Goal: Information Seeking & Learning: Learn about a topic

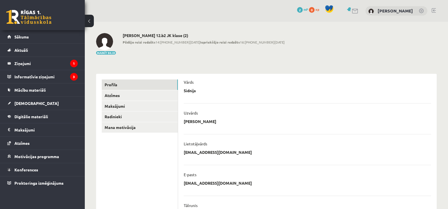
click at [128, 60] on div "**********" at bounding box center [266, 181] width 363 height 319
click at [31, 39] on link "Sākums" at bounding box center [42, 36] width 70 height 13
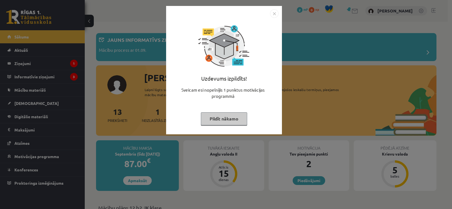
click at [228, 118] on button "Pildīt nākamo" at bounding box center [224, 118] width 46 height 13
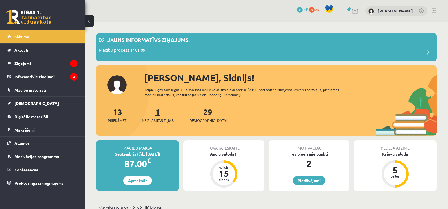
click at [168, 119] on span "Neizlasītās ziņas" at bounding box center [158, 120] width 32 height 6
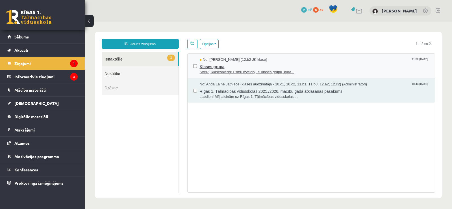
click at [260, 72] on span "Sveiki, klasesbiedri! Esmu izveidojusi klases grupu, kurā..." at bounding box center [315, 71] width 230 height 5
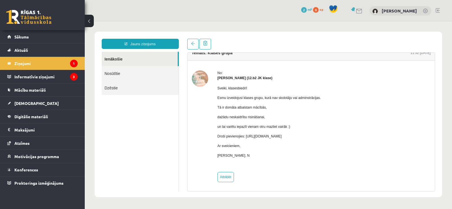
scroll to position [8, 0]
drag, startPoint x: 245, startPoint y: 135, endPoint x: 265, endPoint y: 149, distance: 24.3
click at [265, 149] on div "Sveiki, klasesbiedri! Esmu izveidojusi klases grupu, kurā nav skolotāju vai adm…" at bounding box center [268, 123] width 103 height 87
drag, startPoint x: 245, startPoint y: 136, endPoint x: 362, endPoint y: 137, distance: 117.2
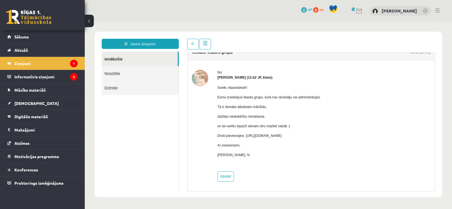
click at [362, 137] on div "No: Marta Laura Neļķe (12.b2 JK klase) Sveiki, klasesbiedri! Esmu izveidojusi k…" at bounding box center [311, 126] width 239 height 112
copy p "https://chat.whatsapp.com/HkebWIL1WZ7H6GQitIshfE?mode=ems_copy_c"
click at [158, 133] on ul "Ienākošie Nosūtītie Dzēstie" at bounding box center [140, 122] width 77 height 140
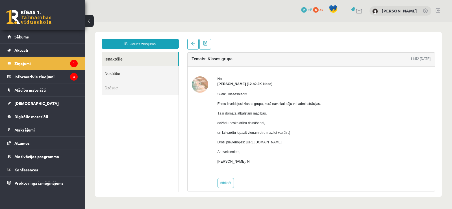
scroll to position [0, 0]
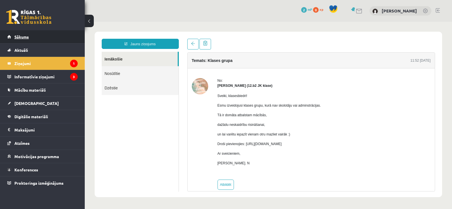
click at [22, 37] on span "Sākums" at bounding box center [21, 36] width 14 height 5
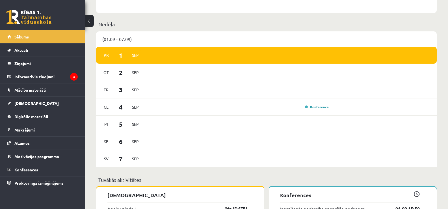
scroll to position [395, 0]
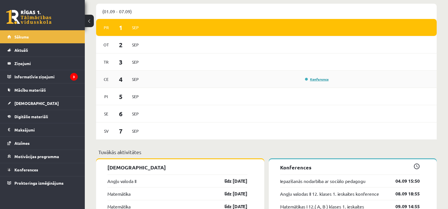
click at [322, 80] on link "Konference" at bounding box center [317, 79] width 24 height 5
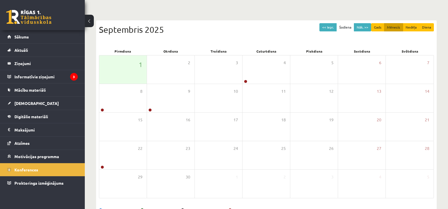
scroll to position [56, 0]
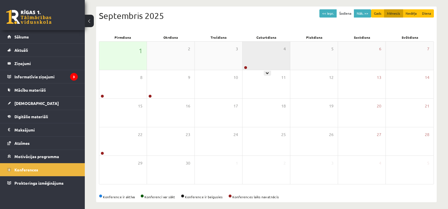
click at [267, 66] on div "4" at bounding box center [265, 56] width 47 height 28
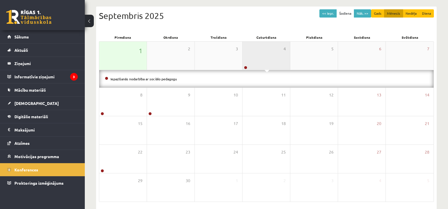
click at [264, 62] on div "4" at bounding box center [265, 56] width 47 height 28
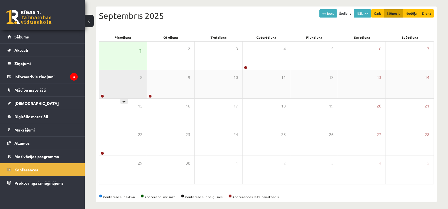
click at [110, 86] on div "8" at bounding box center [122, 84] width 47 height 28
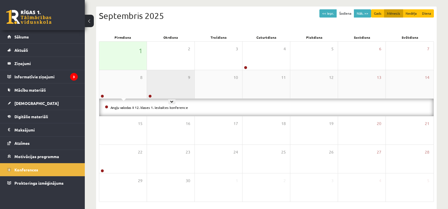
click at [175, 83] on div "9" at bounding box center [170, 84] width 47 height 28
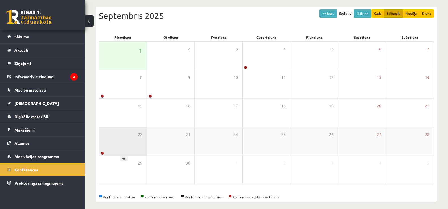
click at [118, 141] on div "22" at bounding box center [122, 141] width 47 height 28
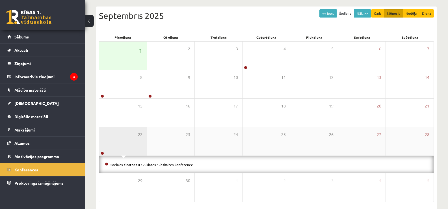
click at [118, 141] on div "22" at bounding box center [122, 141] width 47 height 28
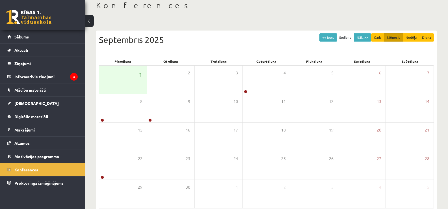
scroll to position [0, 0]
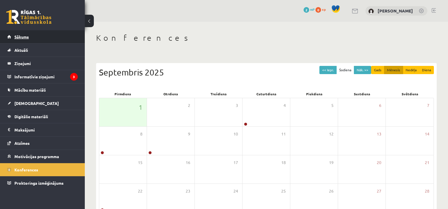
click at [45, 36] on link "Sākums" at bounding box center [42, 36] width 70 height 13
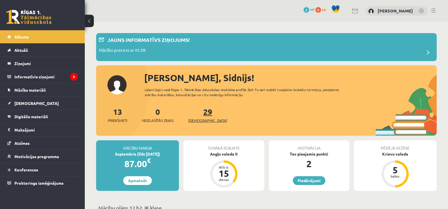
click at [199, 120] on span "[DEMOGRAPHIC_DATA]" at bounding box center [207, 120] width 39 height 6
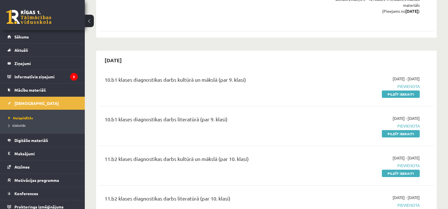
scroll to position [593, 0]
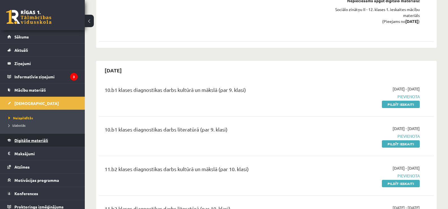
click at [20, 138] on span "Digitālie materiāli" at bounding box center [31, 140] width 34 height 5
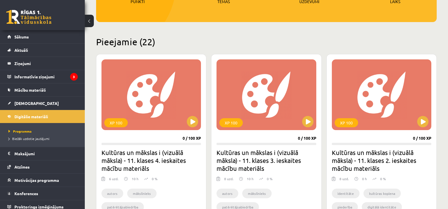
scroll to position [113, 0]
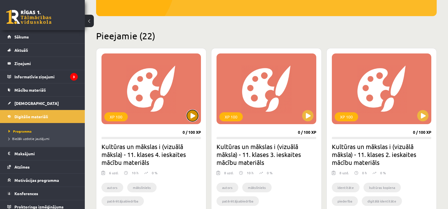
click at [188, 116] on button at bounding box center [192, 115] width 11 height 11
click at [134, 86] on div "XP 100" at bounding box center [150, 88] width 99 height 71
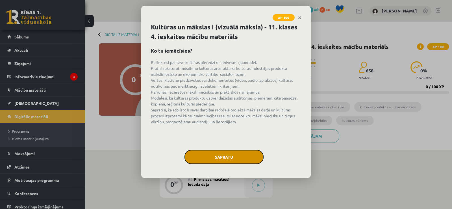
click at [251, 154] on button "Sapratu" at bounding box center [223, 157] width 79 height 14
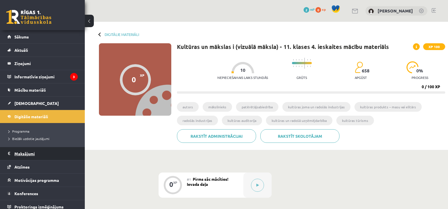
click at [19, 154] on legend "Maksājumi 0" at bounding box center [45, 153] width 63 height 13
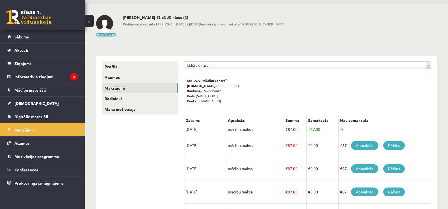
scroll to position [28, 0]
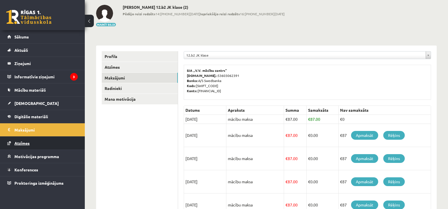
click at [38, 143] on link "Atzīmes" at bounding box center [42, 142] width 70 height 13
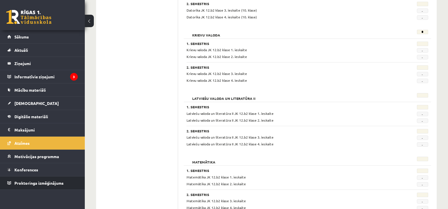
scroll to position [103, 0]
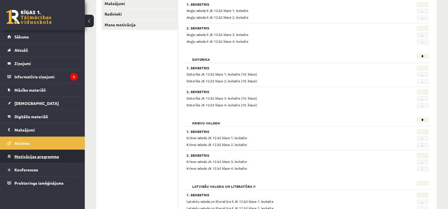
click at [32, 156] on span "Motivācijas programma" at bounding box center [36, 156] width 45 height 5
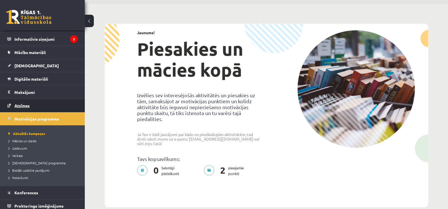
scroll to position [41, 0]
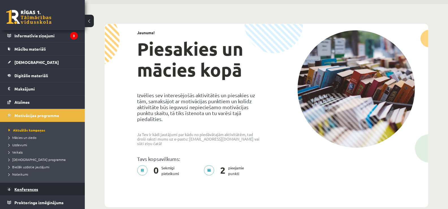
click at [32, 193] on link "Konferences" at bounding box center [42, 188] width 70 height 13
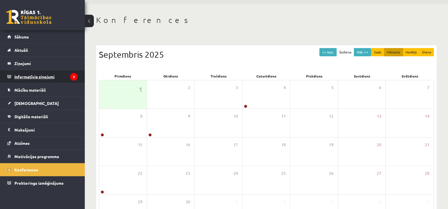
click at [42, 77] on legend "Informatīvie ziņojumi 3" at bounding box center [45, 76] width 63 height 13
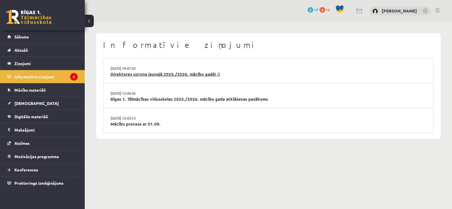
click at [186, 72] on link "Direktores uzruna jaunajā 2025./2026. mācību gadā! :)" at bounding box center [268, 74] width 316 height 6
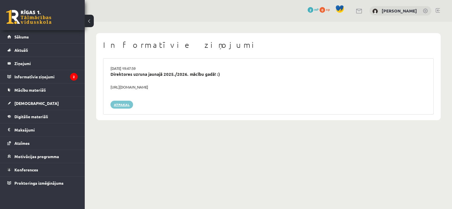
click at [122, 104] on link "Atpakaļ" at bounding box center [121, 105] width 23 height 8
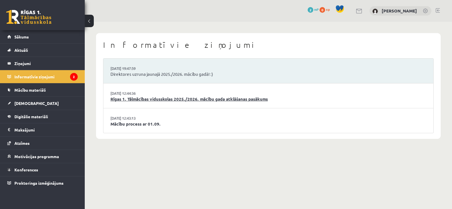
click at [137, 97] on link "Rīgas 1. Tālmācības vidusskolas 2025./2026. mācību gada atklāšanas pasākums" at bounding box center [268, 99] width 316 height 6
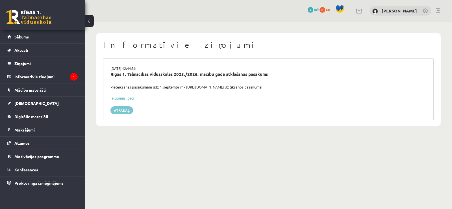
click at [126, 111] on link "Atpakaļ" at bounding box center [121, 110] width 23 height 8
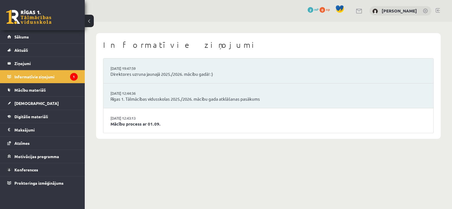
click at [131, 128] on li "29.08.2025 12:43:13 Mācību process ar 01.09." at bounding box center [268, 120] width 330 height 25
click at [132, 125] on link "Mācību process ar 01.09." at bounding box center [268, 124] width 316 height 6
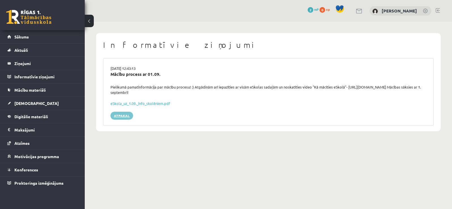
click at [122, 113] on link "Atpakaļ" at bounding box center [121, 116] width 23 height 8
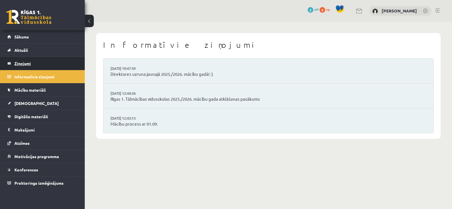
click at [30, 62] on legend "Ziņojumi 0" at bounding box center [45, 63] width 63 height 13
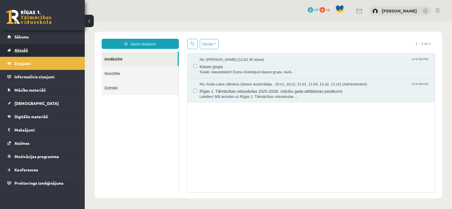
click at [23, 54] on link "Aktuāli" at bounding box center [42, 49] width 70 height 13
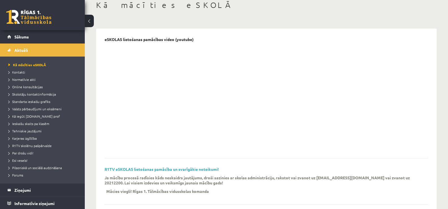
scroll to position [28, 0]
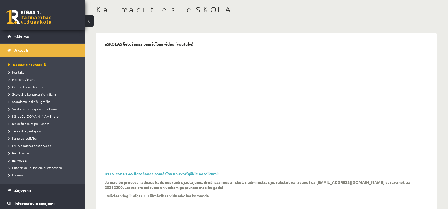
click at [372, 16] on div "Kā mācīties eSKOLĀ" at bounding box center [266, 10] width 340 height 11
click at [23, 73] on span "Kontakti" at bounding box center [16, 72] width 17 height 5
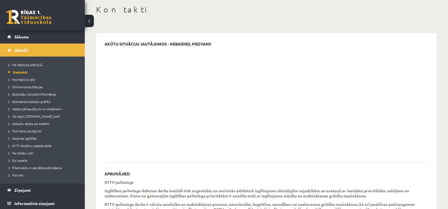
scroll to position [56, 0]
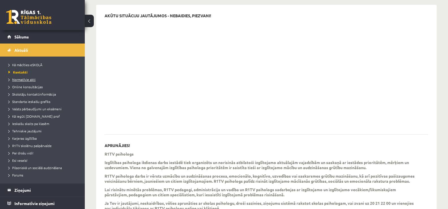
click at [13, 77] on link "Normatīvie akti" at bounding box center [43, 79] width 71 height 5
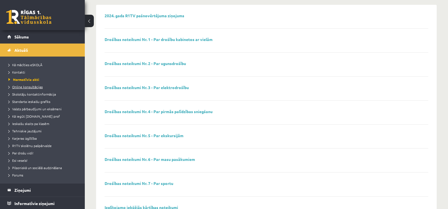
click at [19, 85] on span "Online konsultācijas" at bounding box center [25, 86] width 34 height 5
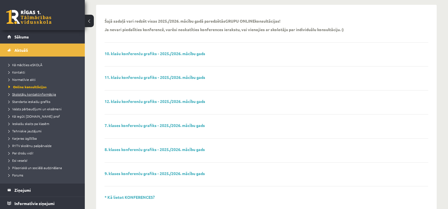
click at [24, 94] on span "Skolotāju kontaktinformācija" at bounding box center [31, 94] width 47 height 5
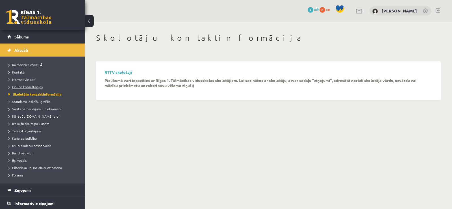
click at [27, 85] on span "Online konsultācijas" at bounding box center [25, 86] width 34 height 5
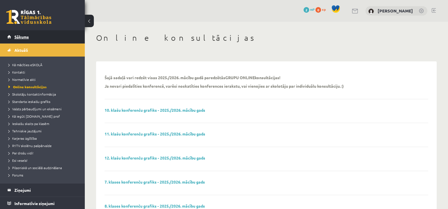
click at [21, 37] on span "Sākums" at bounding box center [21, 36] width 14 height 5
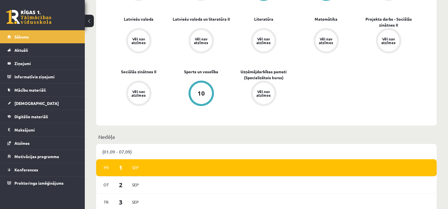
scroll to position [226, 0]
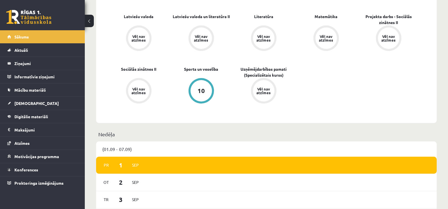
click at [200, 90] on div "10" at bounding box center [200, 91] width 7 height 6
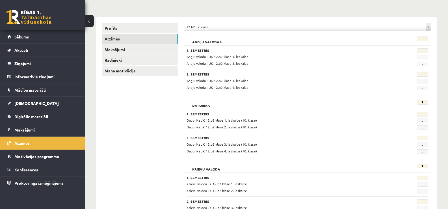
scroll to position [28, 0]
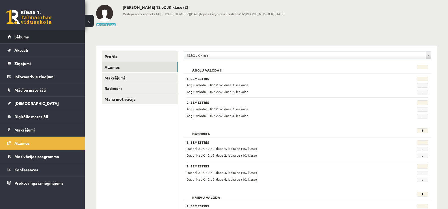
click at [22, 39] on link "Sākums" at bounding box center [42, 36] width 70 height 13
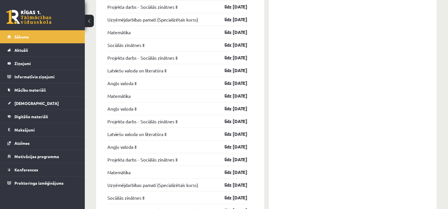
scroll to position [1026, 0]
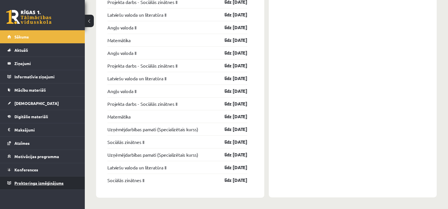
click at [32, 184] on span "Proktoringa izmēģinājums" at bounding box center [38, 182] width 49 height 5
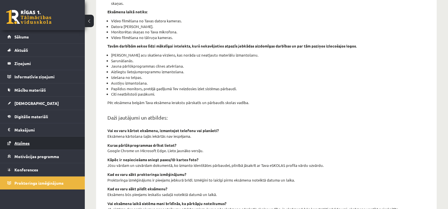
scroll to position [51, 0]
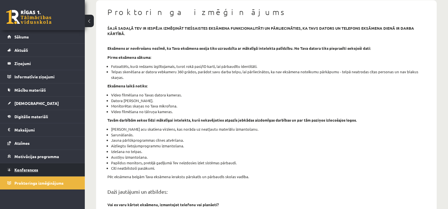
click at [27, 171] on span "Konferences" at bounding box center [26, 169] width 24 height 5
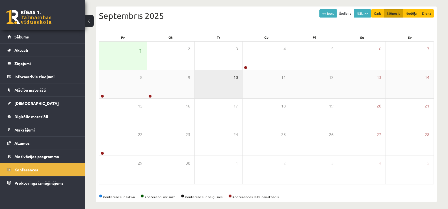
scroll to position [61, 0]
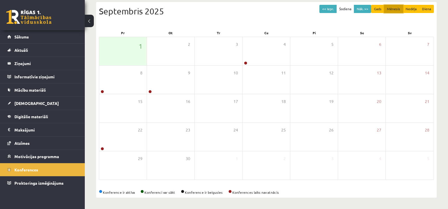
click at [394, 8] on button "Mēnesis" at bounding box center [393, 9] width 19 height 8
click at [365, 8] on button "Nāk. >>" at bounding box center [362, 9] width 17 height 8
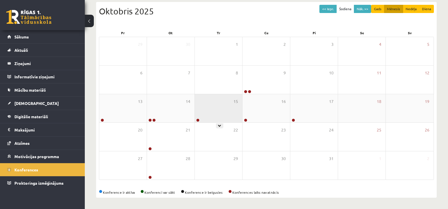
click at [219, 118] on div "15" at bounding box center [218, 108] width 47 height 28
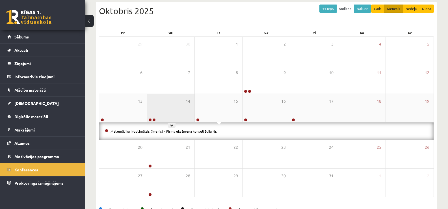
click at [186, 108] on div "14" at bounding box center [170, 108] width 47 height 28
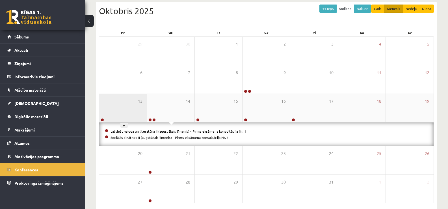
click at [126, 108] on div "13" at bounding box center [122, 108] width 47 height 28
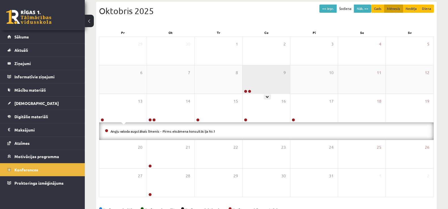
click at [247, 82] on div "9" at bounding box center [265, 79] width 47 height 28
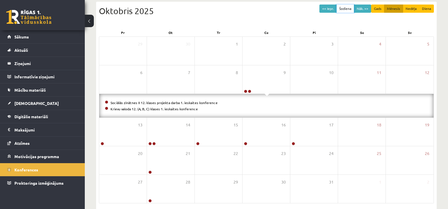
click at [343, 8] on button "Šodiena" at bounding box center [345, 9] width 18 height 8
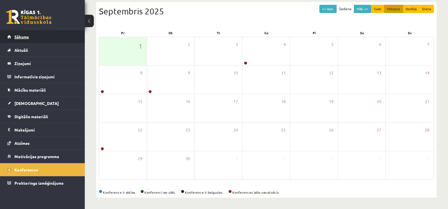
click at [20, 32] on link "Sākums" at bounding box center [42, 36] width 70 height 13
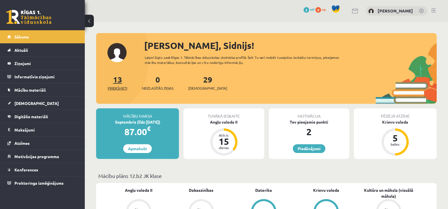
click at [117, 88] on span "Priekšmeti" at bounding box center [117, 88] width 19 height 6
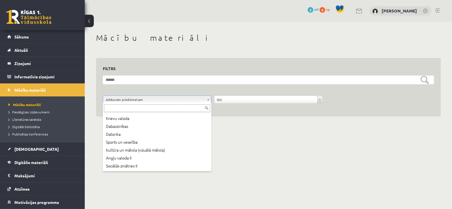
scroll to position [54, 0]
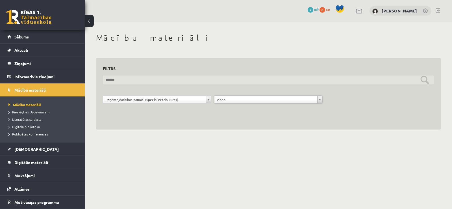
click at [167, 81] on input "text" at bounding box center [268, 79] width 331 height 9
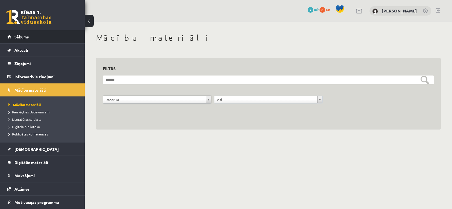
click at [14, 34] on link "Sākums" at bounding box center [42, 36] width 70 height 13
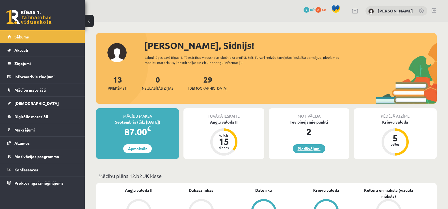
click at [308, 146] on link "Piedāvājumi" at bounding box center [309, 148] width 32 height 9
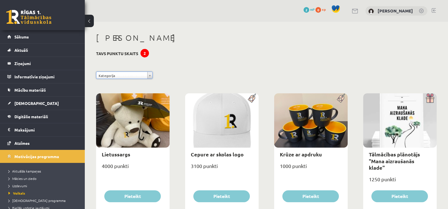
drag, startPoint x: 128, startPoint y: 76, endPoint x: 140, endPoint y: 76, distance: 11.9
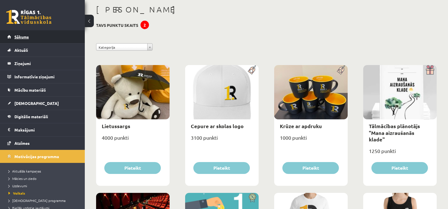
click at [35, 43] on link "Sākums" at bounding box center [42, 36] width 70 height 13
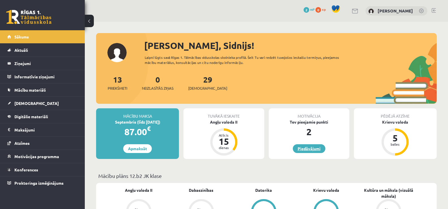
click at [313, 148] on link "Piedāvājumi" at bounding box center [309, 148] width 32 height 9
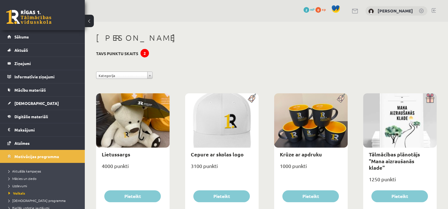
click at [147, 55] on div "2" at bounding box center [144, 53] width 8 height 8
drag, startPoint x: 147, startPoint y: 55, endPoint x: 144, endPoint y: 54, distance: 2.9
click at [146, 55] on div "2" at bounding box center [144, 53] width 8 height 8
click at [126, 52] on h3 "Tavs punktu skaits 2" at bounding box center [117, 53] width 42 height 5
click at [103, 53] on h3 "Tavs punktu skaits 2" at bounding box center [117, 53] width 42 height 5
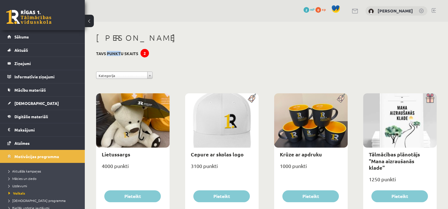
click at [103, 53] on h3 "Tavs punktu skaits 2" at bounding box center [117, 53] width 42 height 5
drag, startPoint x: 103, startPoint y: 53, endPoint x: 116, endPoint y: 46, distance: 15.7
click at [106, 51] on h3 "Tavs punktu skaits 2" at bounding box center [117, 53] width 42 height 5
click at [144, 43] on div "eSkolas bode" at bounding box center [266, 38] width 340 height 11
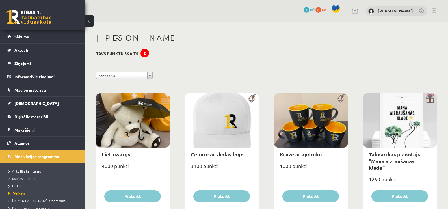
click at [125, 120] on div at bounding box center [132, 120] width 73 height 54
click at [27, 38] on span "Sākums" at bounding box center [21, 36] width 14 height 5
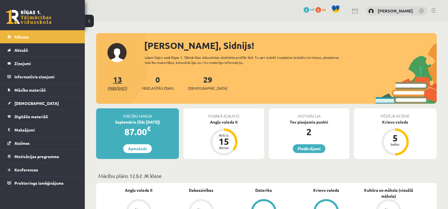
click at [117, 89] on span "Priekšmeti" at bounding box center [117, 88] width 19 height 6
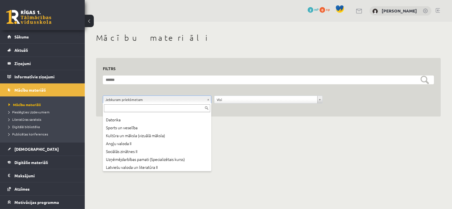
scroll to position [54, 0]
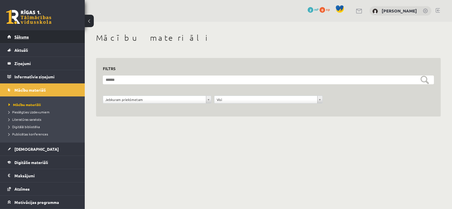
click at [33, 33] on link "Sākums" at bounding box center [42, 36] width 70 height 13
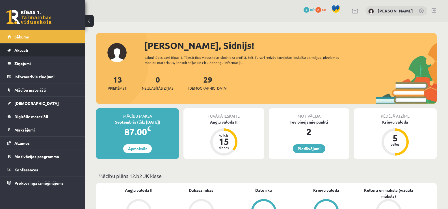
click at [25, 55] on link "Aktuāli" at bounding box center [42, 49] width 70 height 13
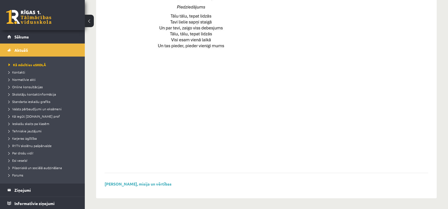
scroll to position [407, 0]
click at [27, 36] on span "Sākums" at bounding box center [21, 36] width 14 height 5
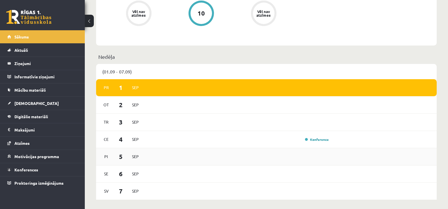
scroll to position [339, 0]
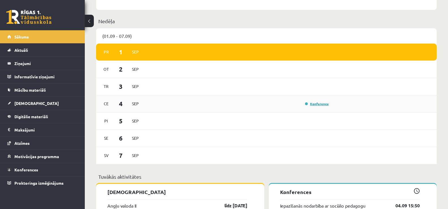
click at [313, 105] on link "Konference" at bounding box center [317, 103] width 24 height 5
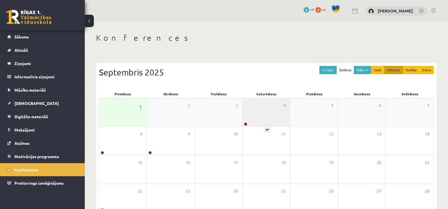
click at [263, 113] on div "4" at bounding box center [265, 112] width 47 height 28
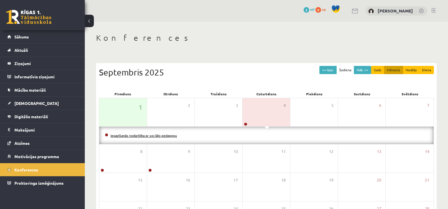
click at [130, 135] on link "Iepazīšanās nodarbība ar sociālo pedagogu" at bounding box center [143, 135] width 66 height 5
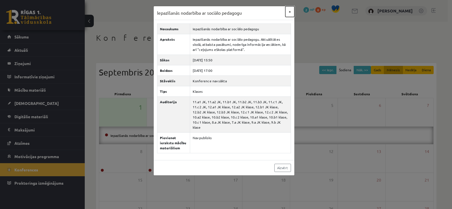
click at [289, 12] on button "×" at bounding box center [289, 11] width 9 height 11
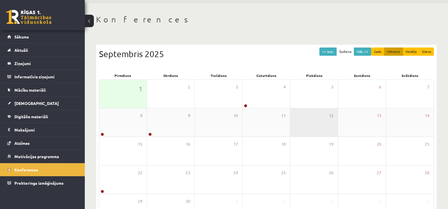
scroll to position [28, 0]
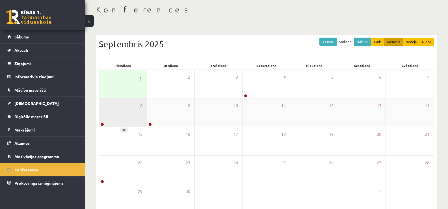
click at [124, 116] on div "8" at bounding box center [122, 112] width 47 height 28
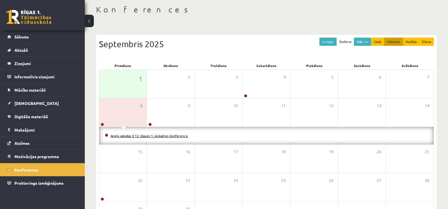
click at [137, 135] on link "Angļu valodas II 12. klases 1. ieskaites konference" at bounding box center [148, 135] width 77 height 5
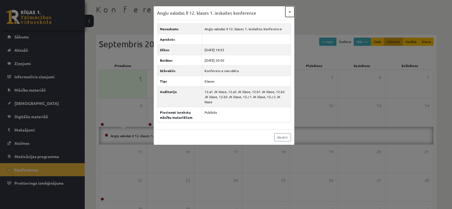
click at [291, 11] on button "×" at bounding box center [289, 11] width 9 height 11
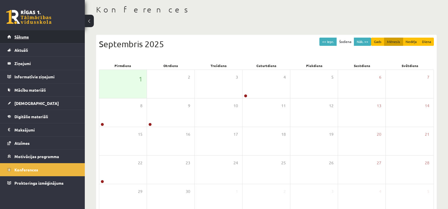
click at [55, 33] on link "Sākums" at bounding box center [42, 36] width 70 height 13
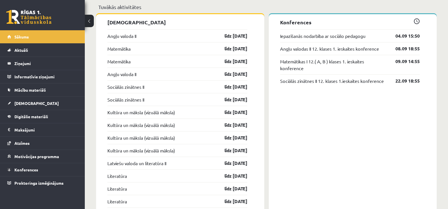
scroll to position [480, 0]
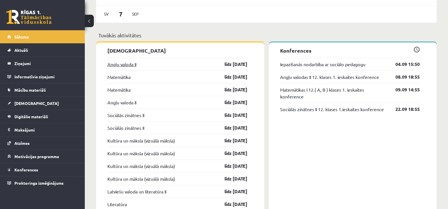
click at [126, 66] on link "Angļu valoda II" at bounding box center [121, 64] width 29 height 7
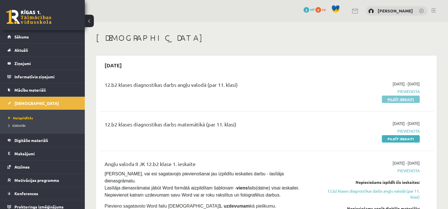
click at [405, 99] on link "Pildīt ieskaiti" at bounding box center [401, 98] width 38 height 7
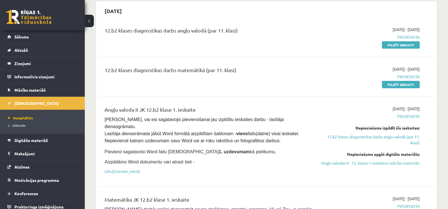
scroll to position [56, 0]
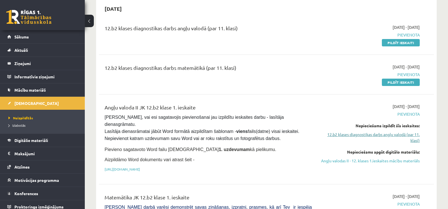
click at [353, 133] on link "12.b2 klases diagnostikas darbs angļu valodā (par 11. klasi)" at bounding box center [369, 137] width 99 height 12
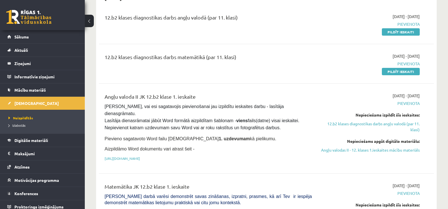
scroll to position [75, 0]
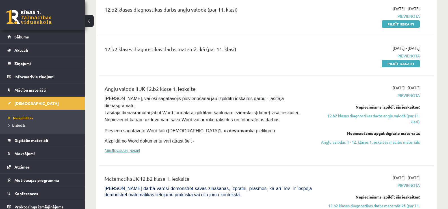
click at [140, 148] on link "[URL][DOMAIN_NAME]" at bounding box center [122, 150] width 35 height 5
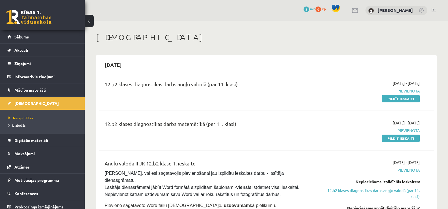
scroll to position [0, 0]
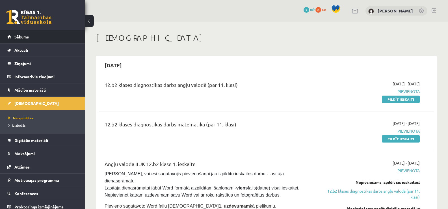
click at [26, 36] on span "Sākums" at bounding box center [21, 36] width 14 height 5
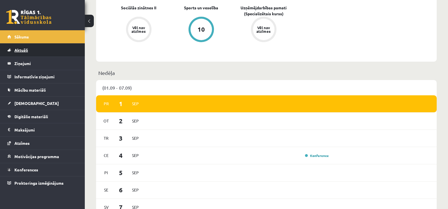
scroll to position [207, 0]
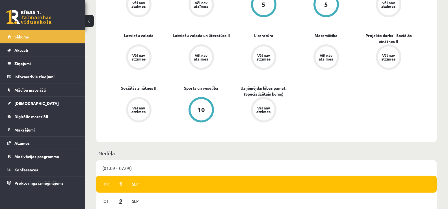
click at [38, 36] on link "Sākums" at bounding box center [42, 36] width 70 height 13
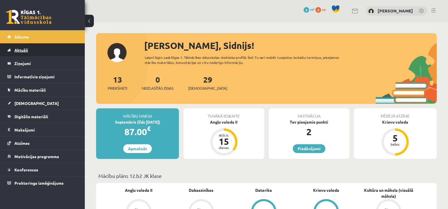
click at [38, 49] on link "Aktuāli" at bounding box center [42, 49] width 70 height 13
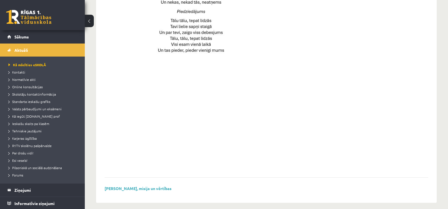
scroll to position [407, 0]
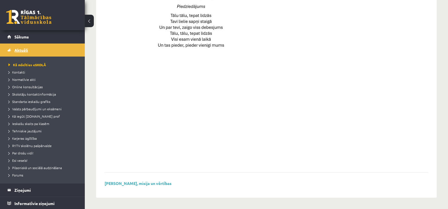
click at [27, 51] on span "Aktuāli" at bounding box center [21, 49] width 14 height 5
click at [29, 40] on link "Sākums" at bounding box center [42, 36] width 70 height 13
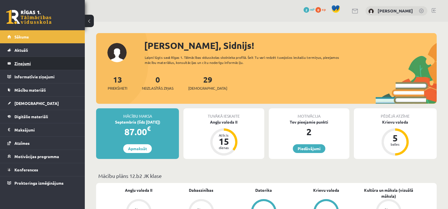
click at [32, 64] on legend "Ziņojumi 0" at bounding box center [45, 63] width 63 height 13
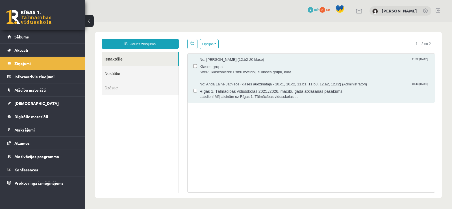
click at [127, 74] on link "Nosūtītie" at bounding box center [140, 73] width 77 height 14
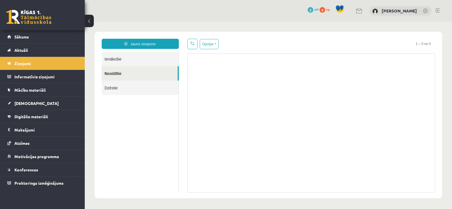
click at [125, 62] on link "Ienākošie" at bounding box center [140, 59] width 77 height 14
click at [123, 56] on link "Ienākošie" at bounding box center [140, 59] width 77 height 14
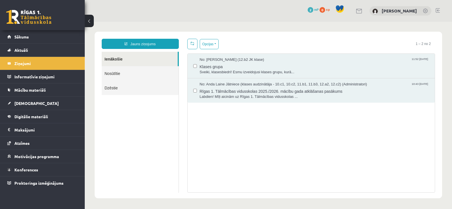
click at [112, 57] on link "Ienākošie" at bounding box center [140, 59] width 76 height 14
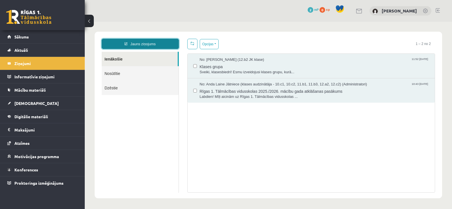
click at [148, 45] on link "Jauns ziņojums" at bounding box center [140, 44] width 77 height 10
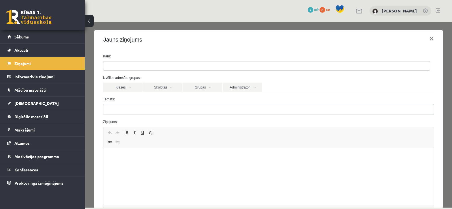
click at [136, 66] on ul at bounding box center [266, 65] width 326 height 9
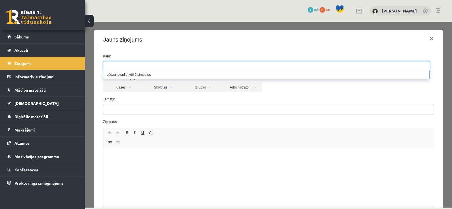
click at [295, 88] on div "Klases Skolotāji Grupas Administratori" at bounding box center [268, 86] width 331 height 9
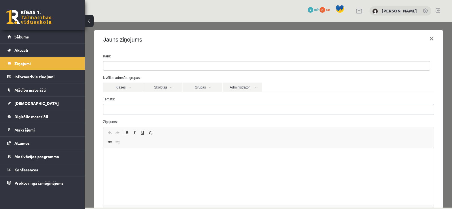
click at [131, 70] on ul at bounding box center [266, 65] width 326 height 9
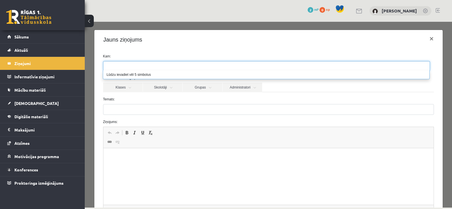
click at [131, 77] on li "Lūdzu ievadiet vēl 5 simbolus" at bounding box center [266, 74] width 326 height 8
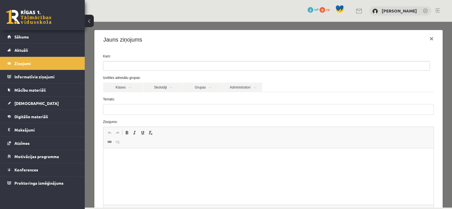
click at [347, 88] on div "Klases Skolotāji Grupas Administratori" at bounding box center [268, 86] width 331 height 9
click at [126, 87] on link "Klases" at bounding box center [123, 87] width 40 height 10
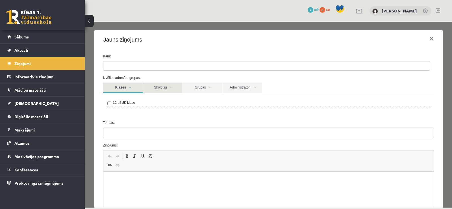
click at [161, 87] on link "Skolotāji" at bounding box center [163, 87] width 40 height 10
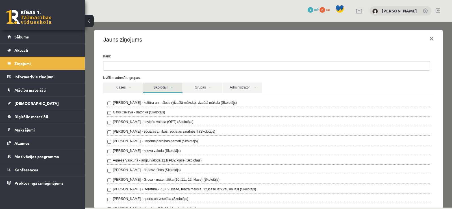
click at [171, 90] on link "Skolotāji" at bounding box center [163, 87] width 40 height 10
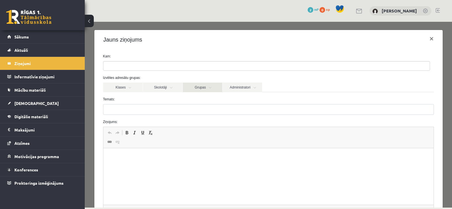
click at [192, 87] on link "Grupas" at bounding box center [203, 87] width 40 height 10
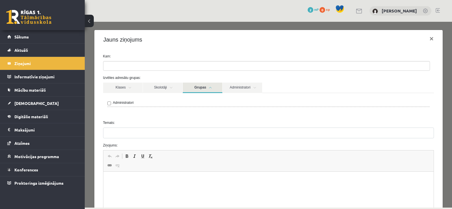
drag, startPoint x: 193, startPoint y: 88, endPoint x: 208, endPoint y: 89, distance: 14.7
click at [194, 88] on link "Grupas" at bounding box center [203, 87] width 40 height 10
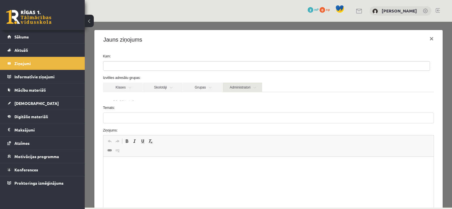
click at [231, 88] on link "Administratori" at bounding box center [243, 87] width 40 height 10
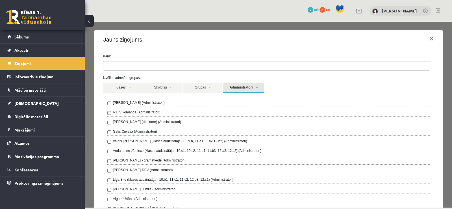
click at [237, 87] on link "Administratori" at bounding box center [244, 87] width 42 height 10
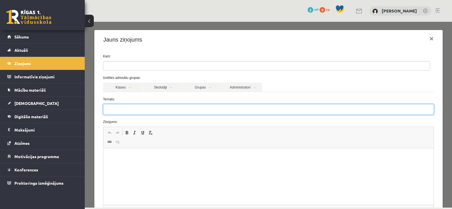
click at [120, 107] on input "Temats:" at bounding box center [268, 109] width 331 height 11
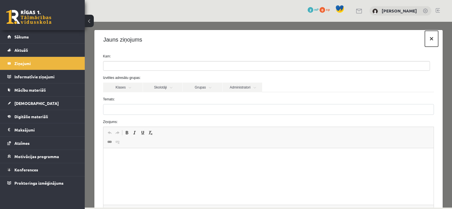
click at [427, 37] on button "×" at bounding box center [431, 39] width 13 height 16
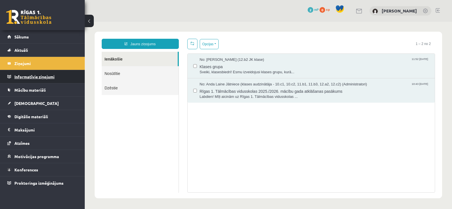
click at [38, 77] on legend "Informatīvie ziņojumi 0" at bounding box center [45, 76] width 63 height 13
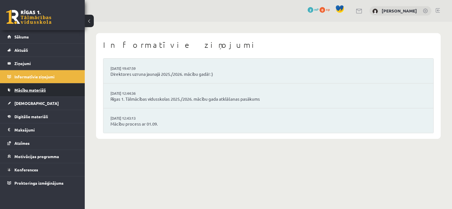
click at [38, 89] on span "Mācību materiāli" at bounding box center [29, 89] width 31 height 5
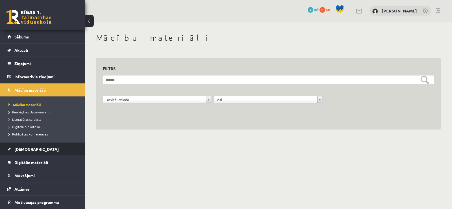
click at [24, 147] on span "[DEMOGRAPHIC_DATA]" at bounding box center [36, 148] width 44 height 5
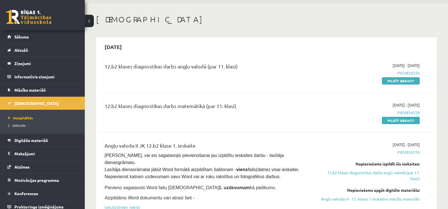
scroll to position [28, 0]
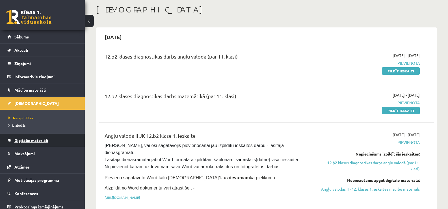
click at [32, 140] on span "Digitālie materiāli" at bounding box center [31, 140] width 34 height 5
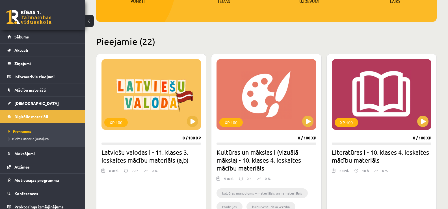
scroll to position [113, 0]
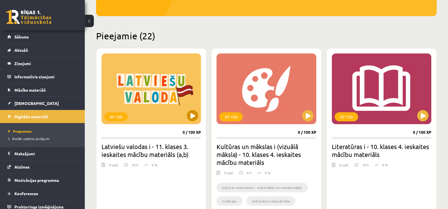
click at [113, 83] on div "XP 100" at bounding box center [150, 88] width 99 height 71
click at [141, 90] on div "XP 100" at bounding box center [150, 88] width 99 height 71
click at [113, 117] on div "XP 100" at bounding box center [115, 116] width 23 height 9
click at [186, 117] on div "XP 100" at bounding box center [150, 88] width 99 height 71
click at [157, 140] on div "XP 100 0 / 100 XP Latviešu valodas i - 11. klases 3. ieskaites mācību materiāls…" at bounding box center [151, 139] width 110 height 182
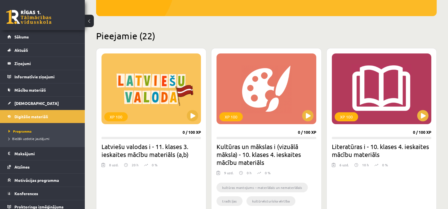
click at [151, 158] on h2 "Latviešu valodas i - 11. klases 3. ieskaites mācību materiāls (a,b)" at bounding box center [150, 150] width 99 height 16
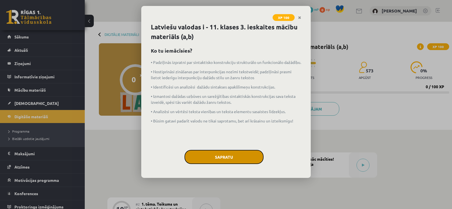
click at [225, 156] on button "Sapratu" at bounding box center [223, 157] width 79 height 14
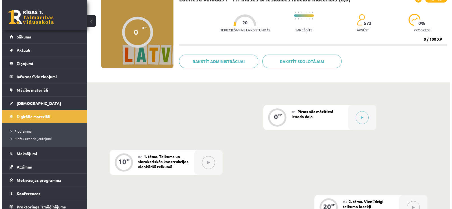
scroll to position [56, 0]
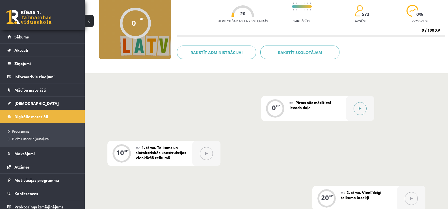
click at [353, 109] on div at bounding box center [360, 108] width 28 height 25
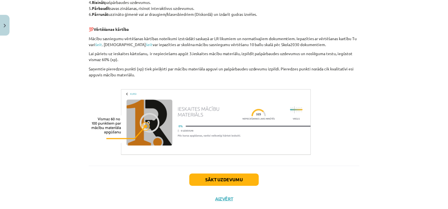
scroll to position [400, 0]
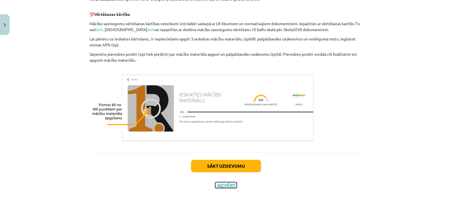
click at [223, 185] on button "Aizvērt" at bounding box center [225, 185] width 21 height 6
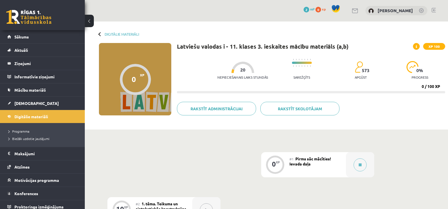
scroll to position [0, 0]
click at [25, 152] on legend "Maksājumi 0" at bounding box center [45, 153] width 63 height 13
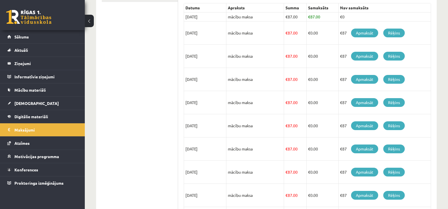
scroll to position [192, 0]
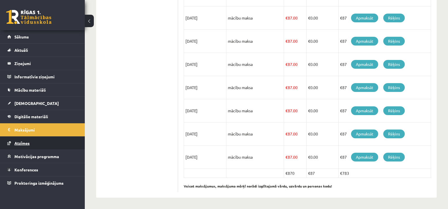
click at [19, 142] on span "Atzīmes" at bounding box center [21, 142] width 15 height 5
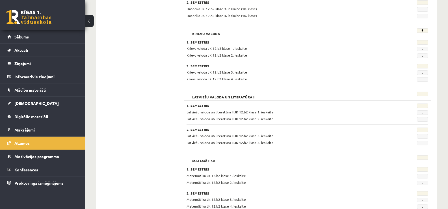
scroll to position [51, 0]
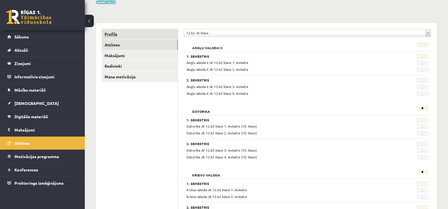
click at [132, 34] on link "Profils" at bounding box center [140, 34] width 76 height 10
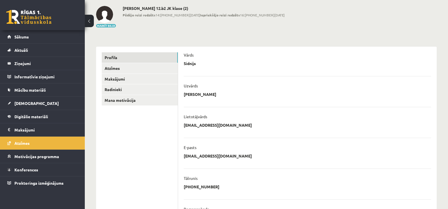
scroll to position [19, 0]
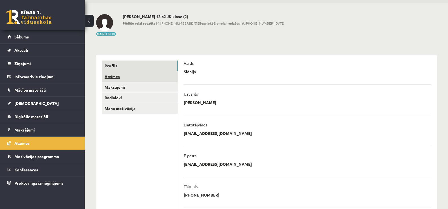
click at [113, 78] on link "Atzīmes" at bounding box center [140, 76] width 76 height 10
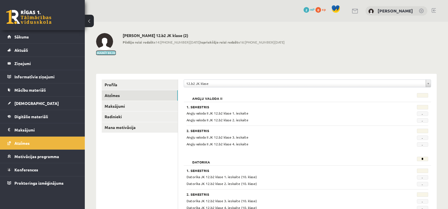
click at [108, 53] on button "Mainīt bildi" at bounding box center [106, 52] width 20 height 3
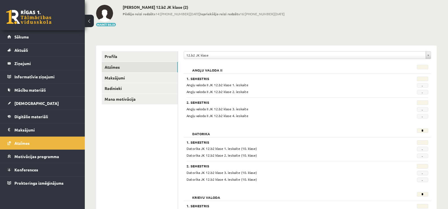
click at [424, 86] on span "-" at bounding box center [422, 85] width 11 height 5
click at [423, 86] on span "-" at bounding box center [422, 85] width 11 height 5
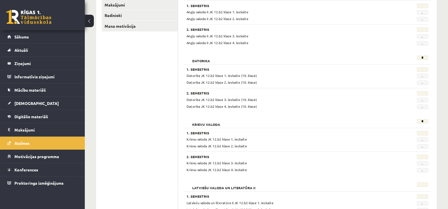
scroll to position [18, 0]
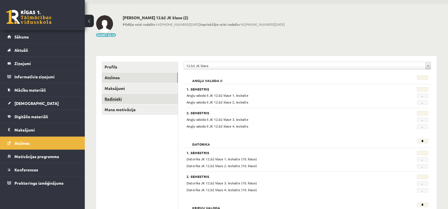
click at [120, 100] on link "Radinieki" at bounding box center [140, 98] width 76 height 10
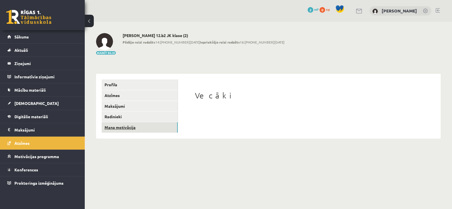
click at [111, 125] on link "Mana motivācija" at bounding box center [140, 127] width 76 height 10
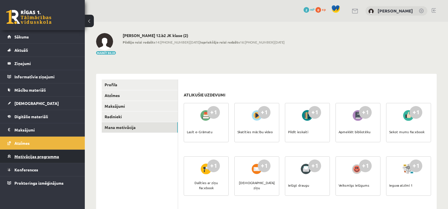
click at [28, 158] on span "Motivācijas programma" at bounding box center [36, 156] width 45 height 5
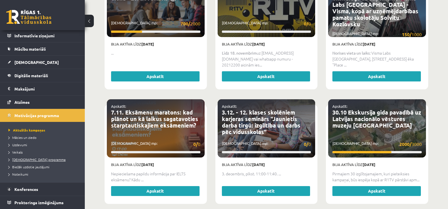
scroll to position [395, 0]
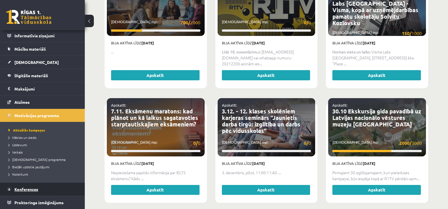
click at [25, 187] on span "Konferences" at bounding box center [26, 188] width 24 height 5
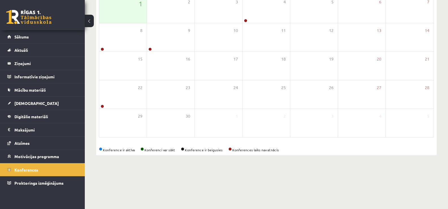
scroll to position [61, 0]
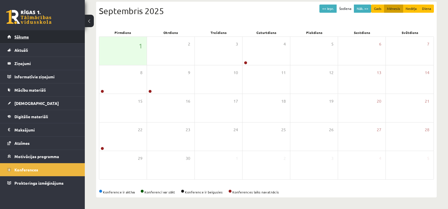
click at [17, 32] on link "Sākums" at bounding box center [42, 36] width 70 height 13
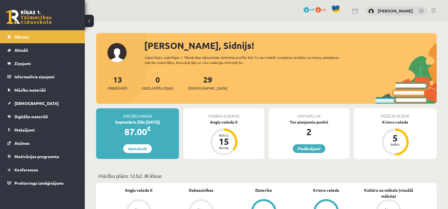
click at [358, 13] on link at bounding box center [355, 11] width 7 height 5
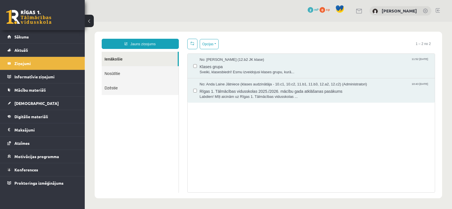
click at [427, 12] on link at bounding box center [426, 11] width 6 height 6
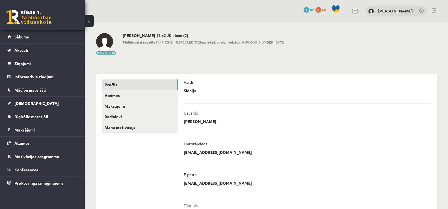
click at [339, 10] on span at bounding box center [335, 9] width 8 height 8
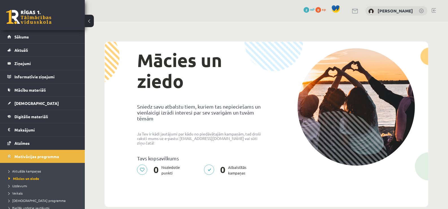
click at [321, 10] on span "0" at bounding box center [318, 10] width 6 height 6
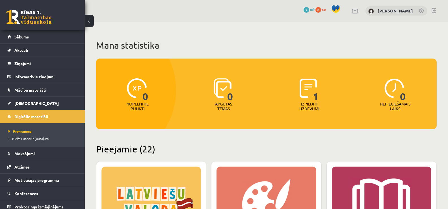
click at [309, 10] on span "2" at bounding box center [306, 10] width 6 height 6
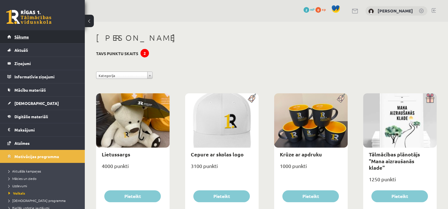
click at [23, 37] on span "Sākums" at bounding box center [21, 36] width 14 height 5
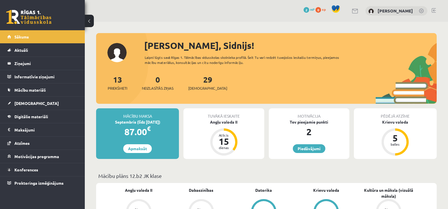
click at [199, 85] on div "29 Ieskaites" at bounding box center [207, 82] width 39 height 18
click at [199, 88] on span "[DEMOGRAPHIC_DATA]" at bounding box center [207, 88] width 39 height 6
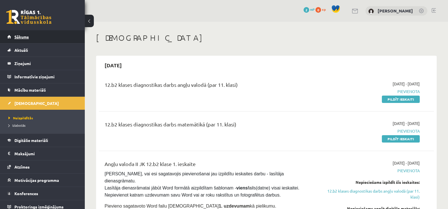
click at [29, 38] on link "Sākums" at bounding box center [42, 36] width 70 height 13
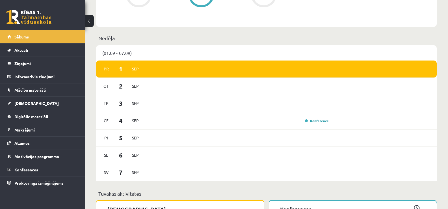
scroll to position [292, 0]
